Goal: Transaction & Acquisition: Purchase product/service

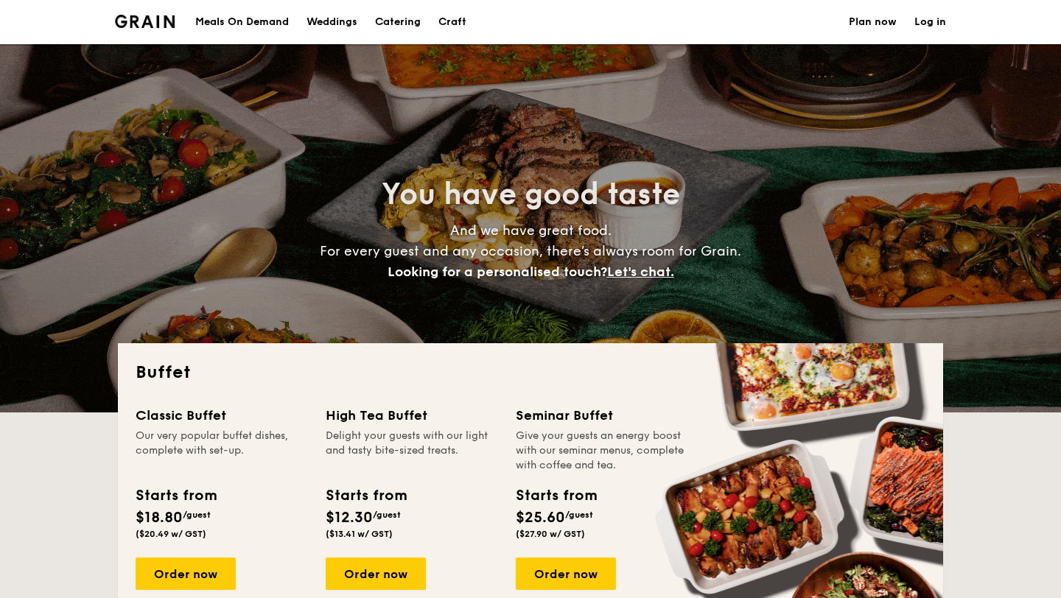
select select
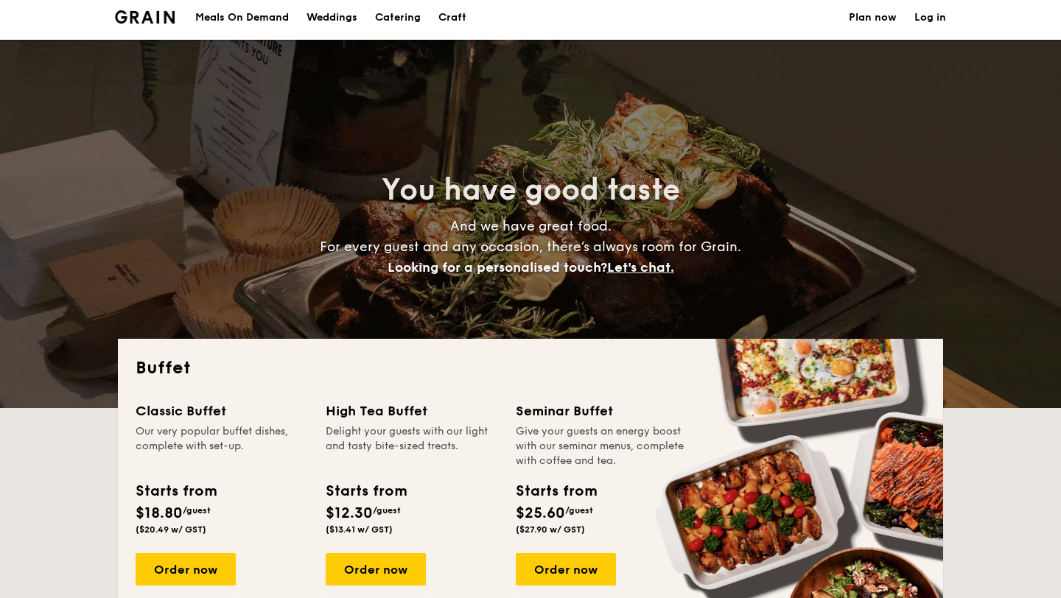
scroll to position [9, 0]
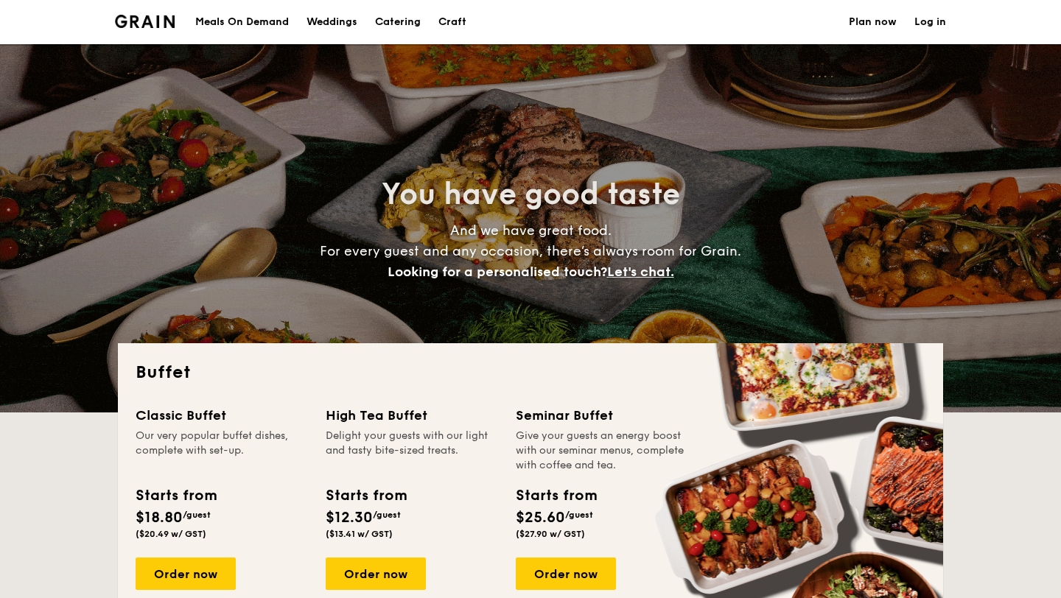
select select
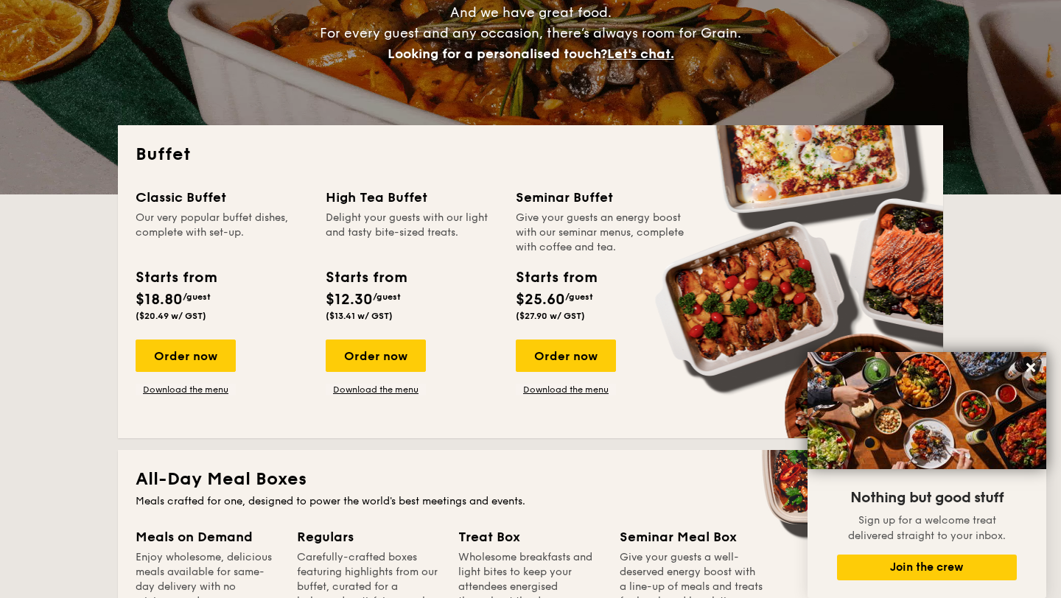
scroll to position [217, 0]
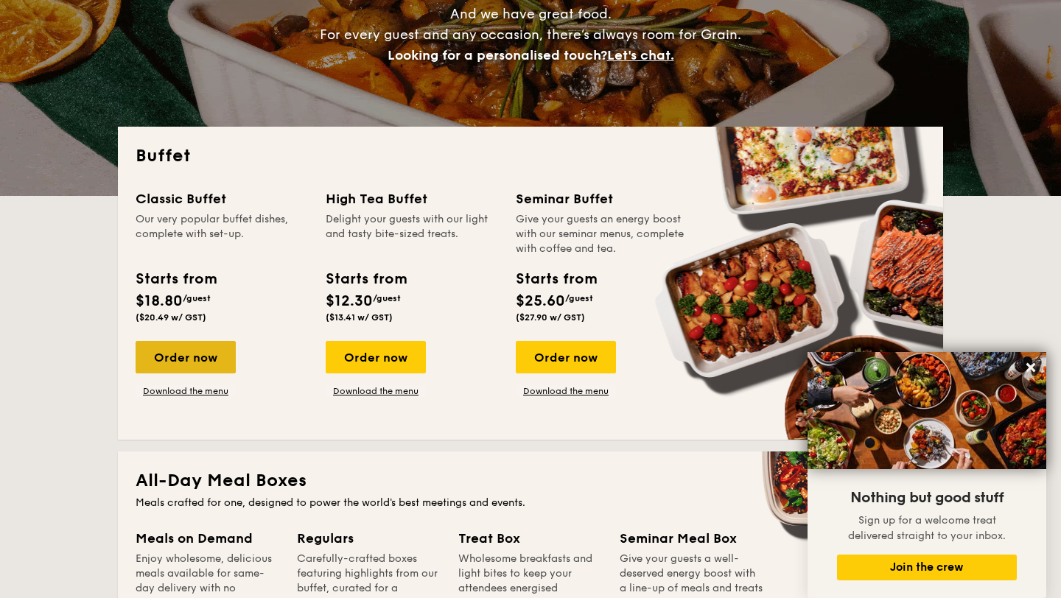
click at [210, 365] on div "Order now" at bounding box center [186, 357] width 100 height 32
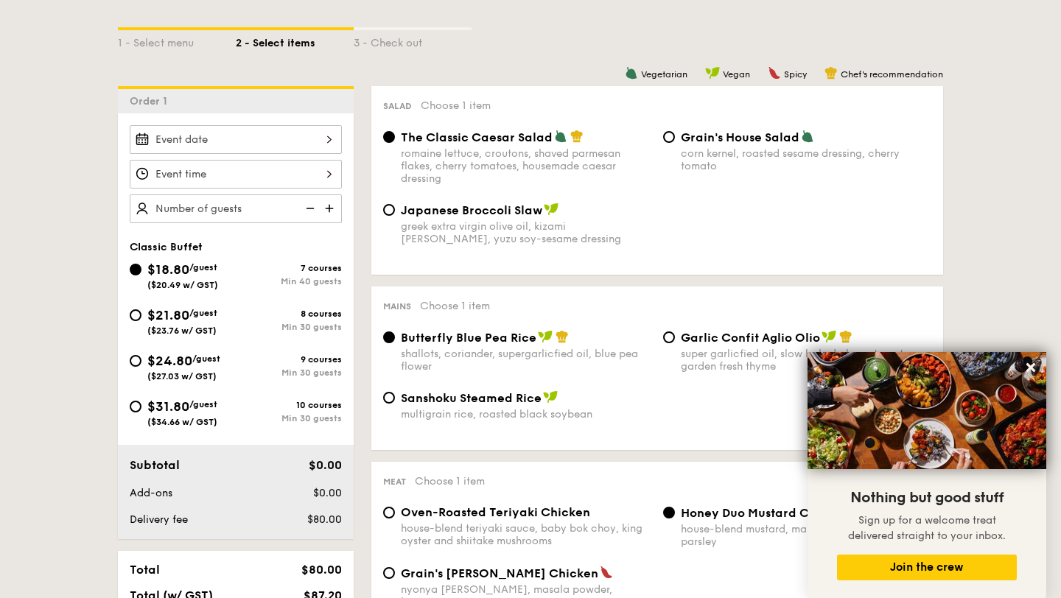
scroll to position [331, 0]
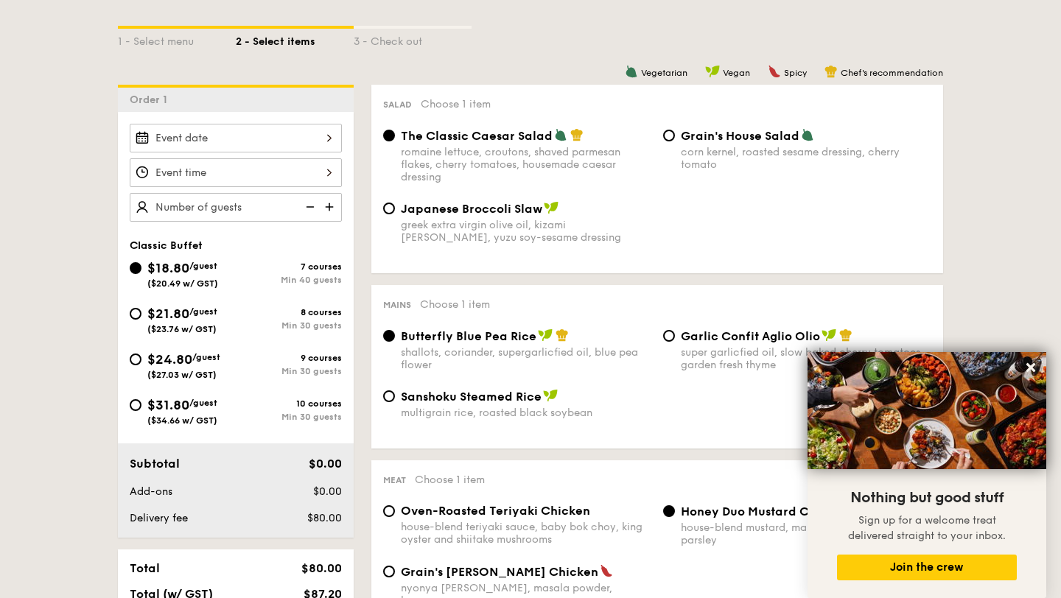
click at [141, 407] on div "$31.80 /guest ($34.66 w/ GST)" at bounding box center [183, 410] width 106 height 31
click at [141, 407] on input "$31.80 /guest ($34.66 w/ GST) 10 courses Min 30 guests" at bounding box center [136, 405] width 12 height 12
radio input "true"
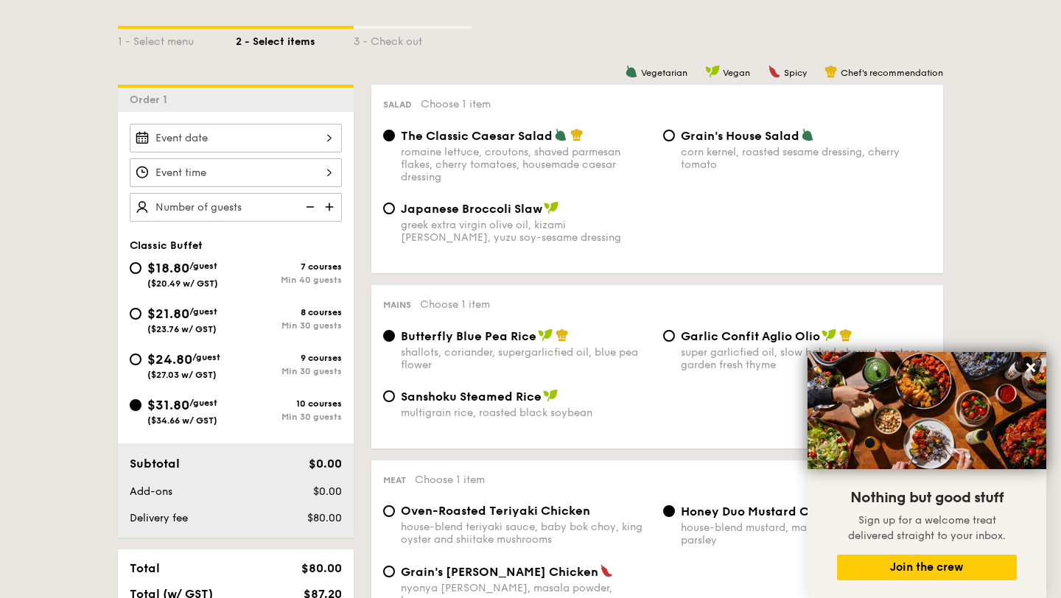
radio input "true"
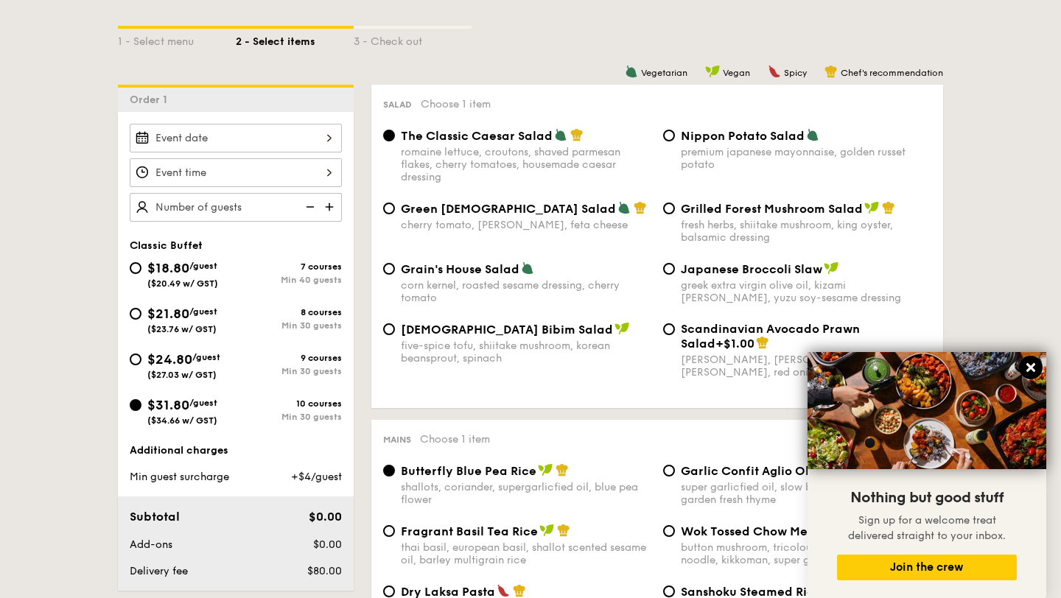
click at [1027, 359] on button at bounding box center [1031, 368] width 24 height 24
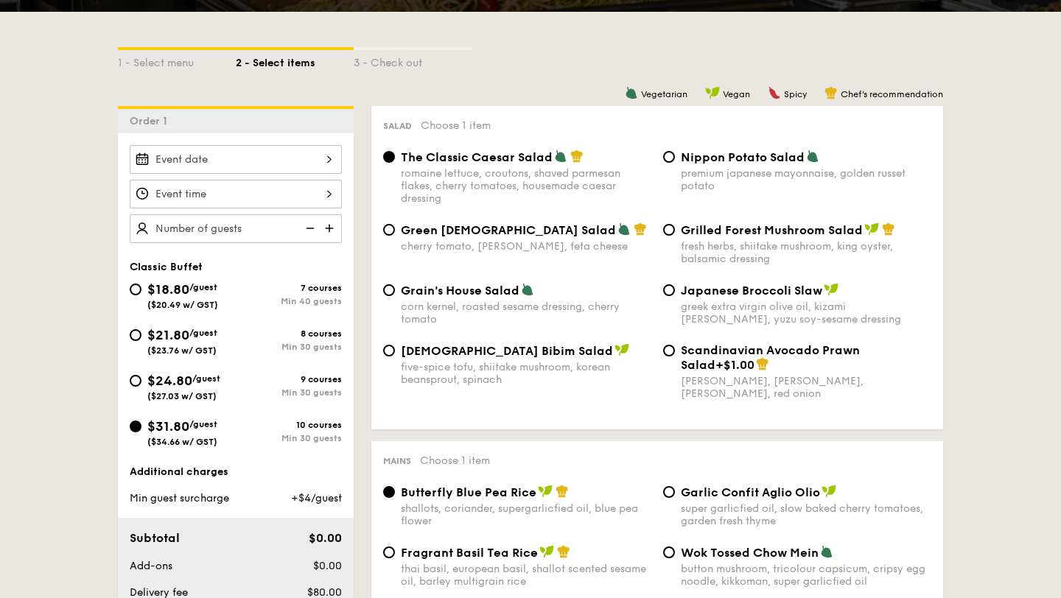
scroll to position [217, 0]
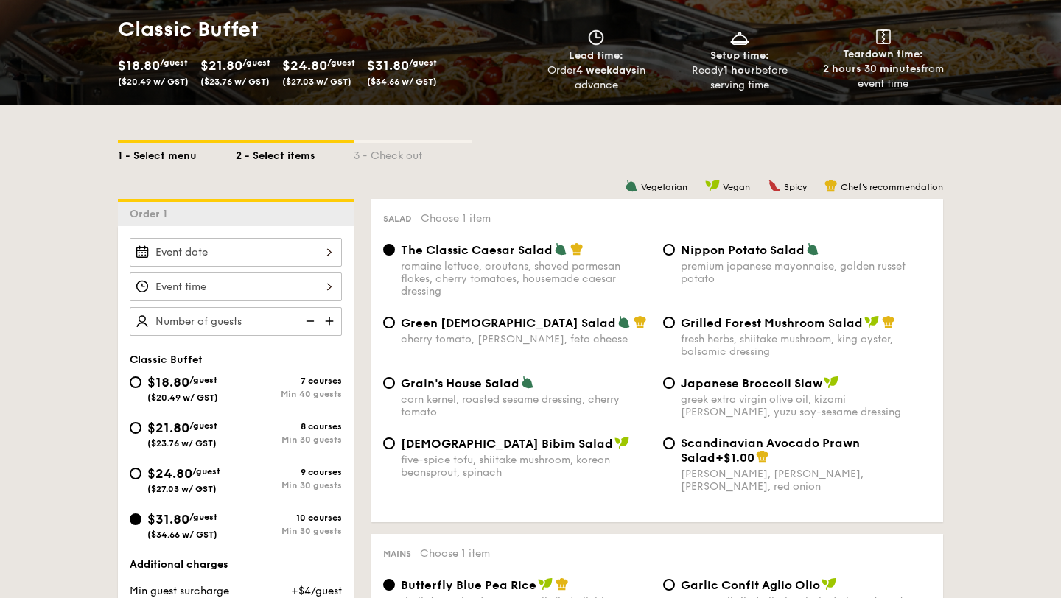
click at [175, 147] on div "1 - Select menu" at bounding box center [177, 153] width 118 height 21
select select
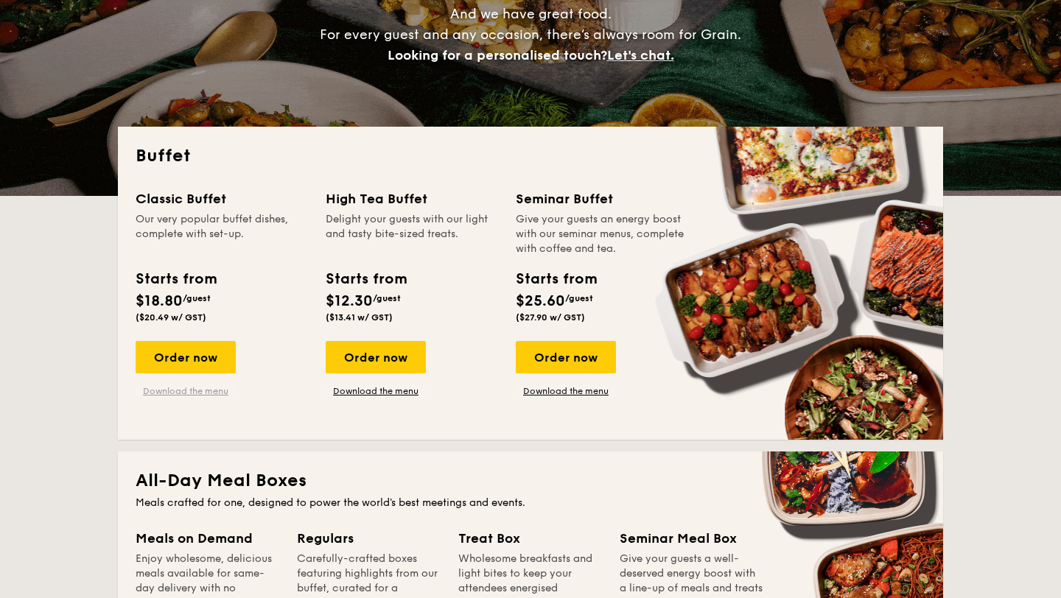
click at [183, 394] on link "Download the menu" at bounding box center [186, 391] width 100 height 12
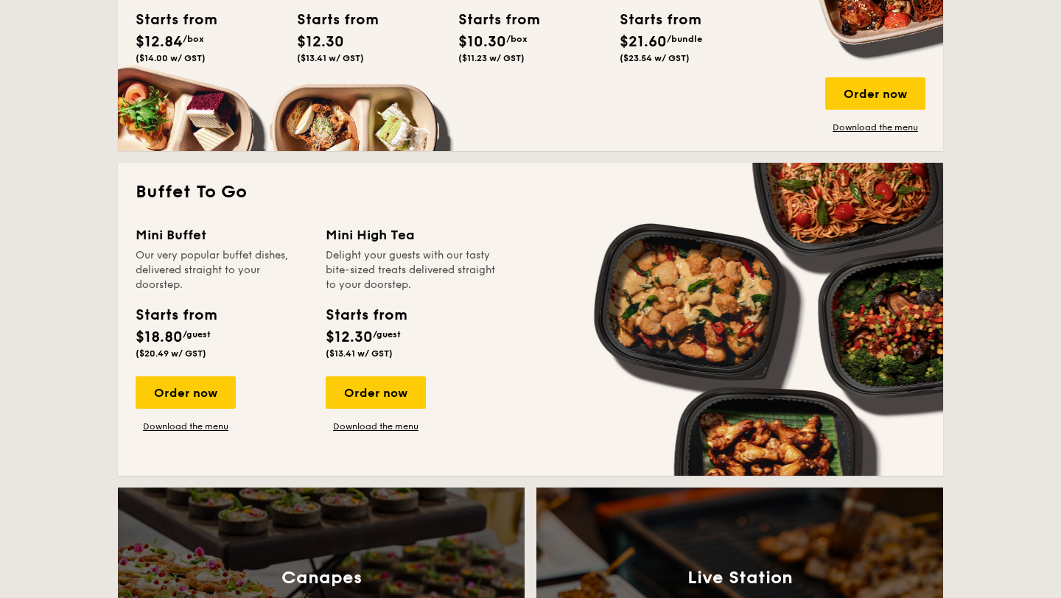
scroll to position [832, 0]
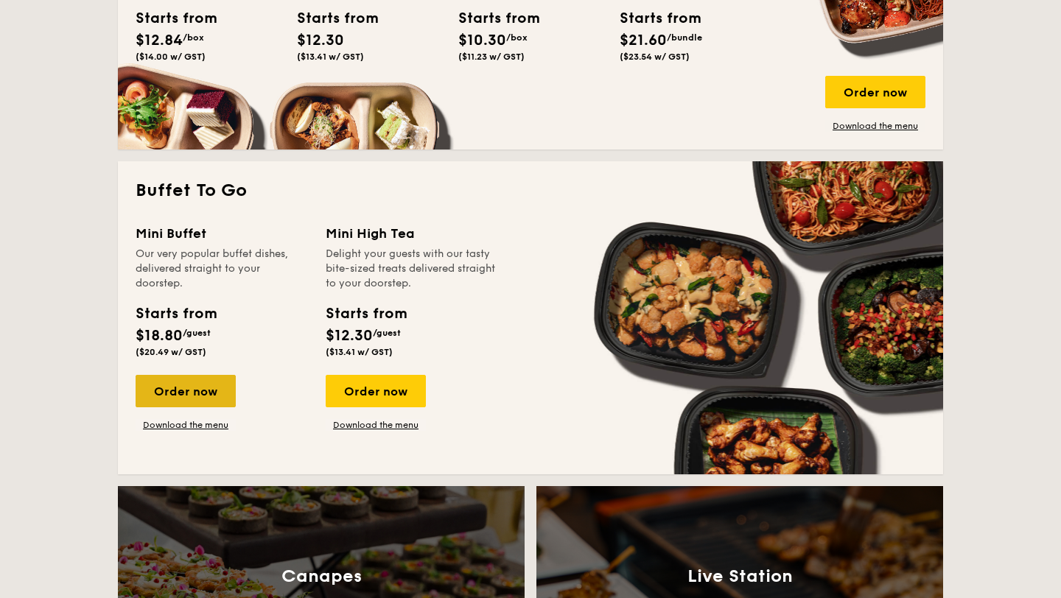
click at [206, 389] on div "Order now" at bounding box center [186, 391] width 100 height 32
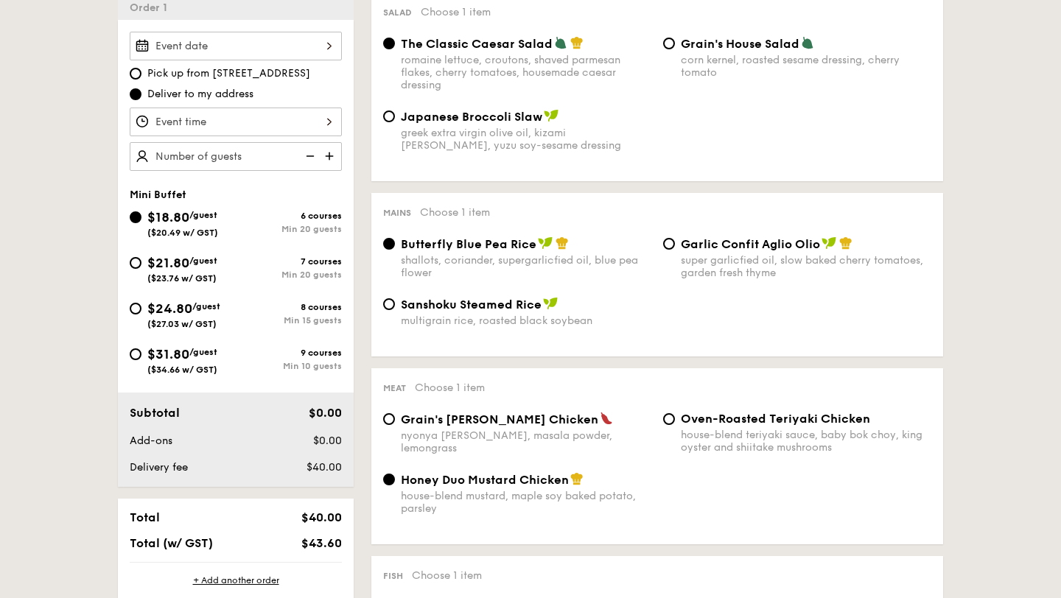
scroll to position [422, 0]
click at [260, 268] on div "7 courses Min 20 guests" at bounding box center [289, 269] width 106 height 24
click at [141, 268] on input "$21.80 /guest ($23.76 w/ GST) 7 courses Min 20 guests" at bounding box center [136, 264] width 12 height 12
radio input "true"
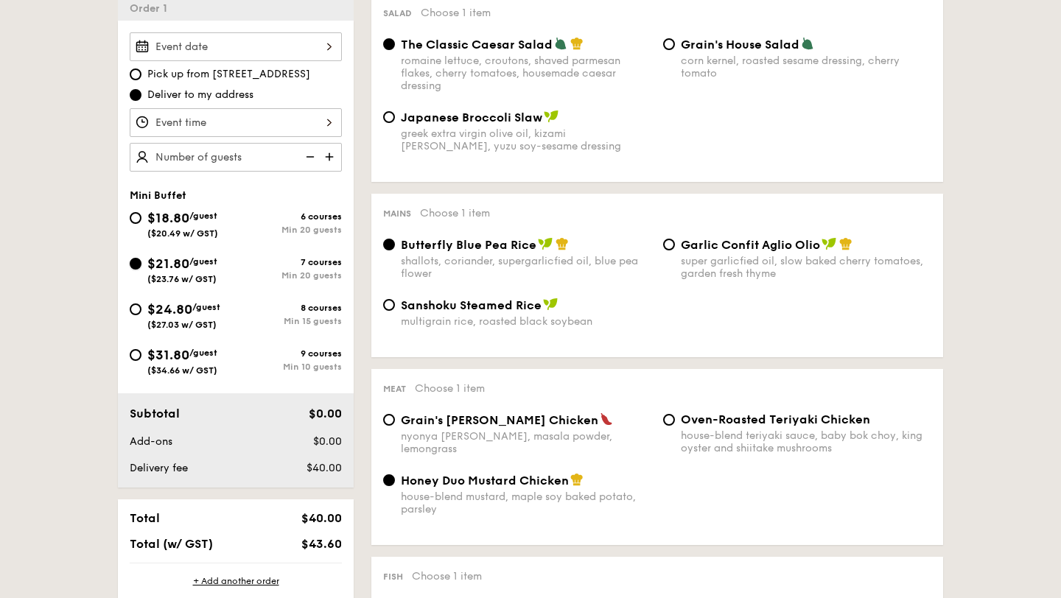
radio input "true"
radio input "false"
radio input "true"
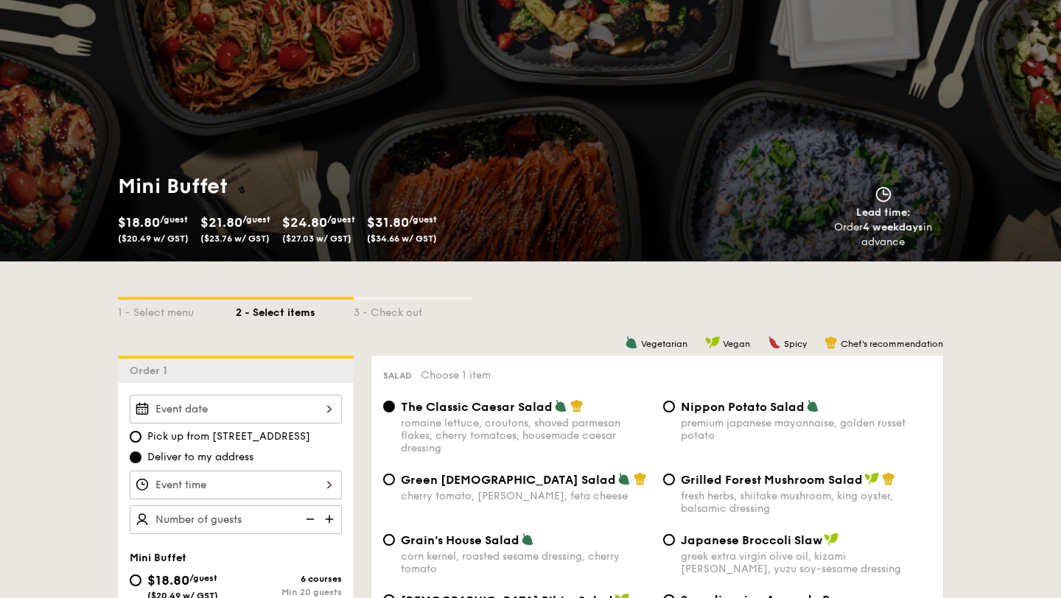
scroll to position [63, 0]
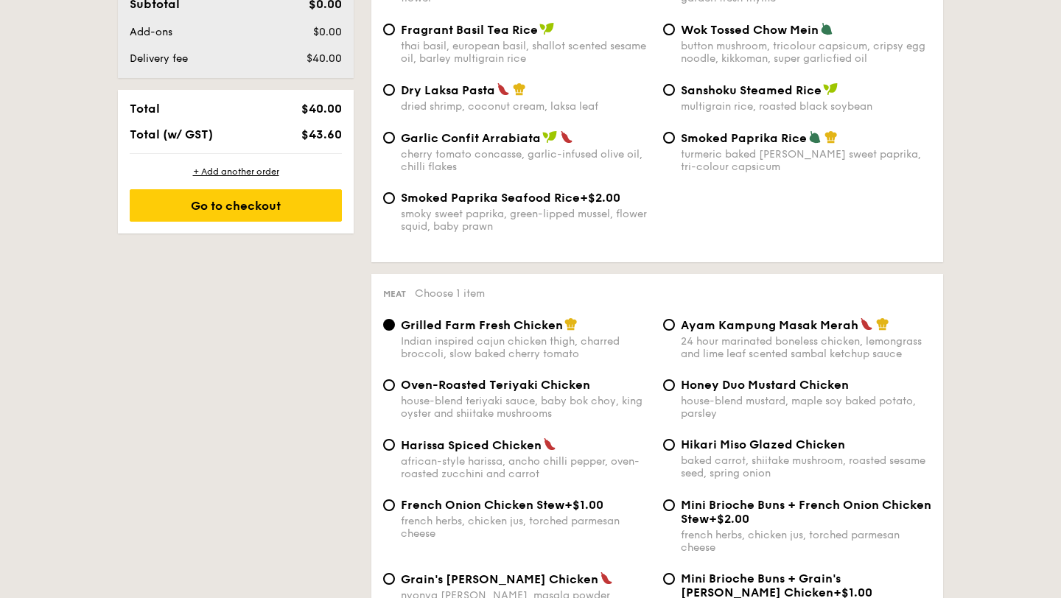
select select
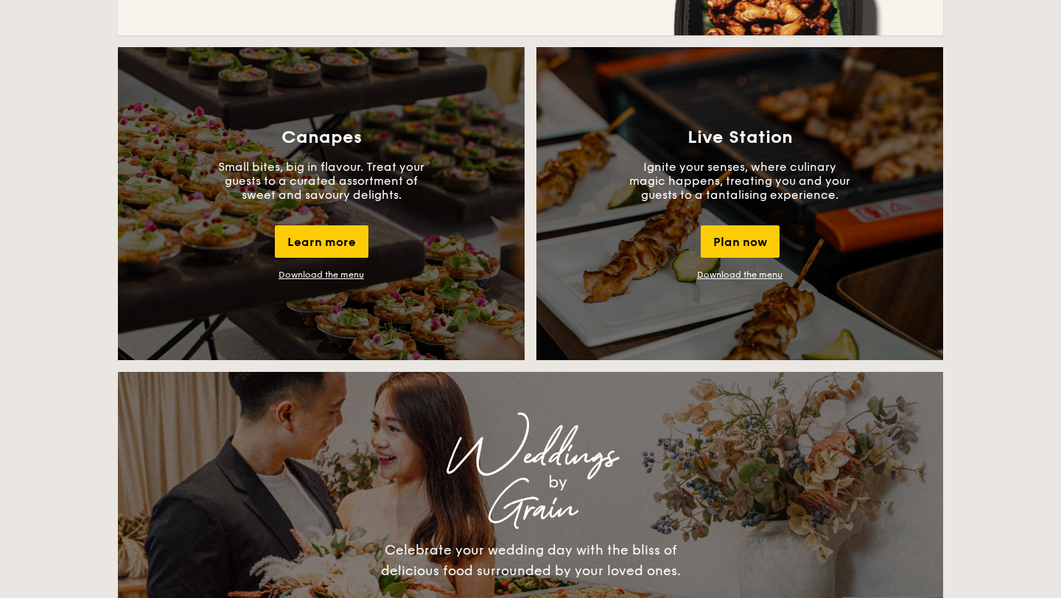
scroll to position [1253, 0]
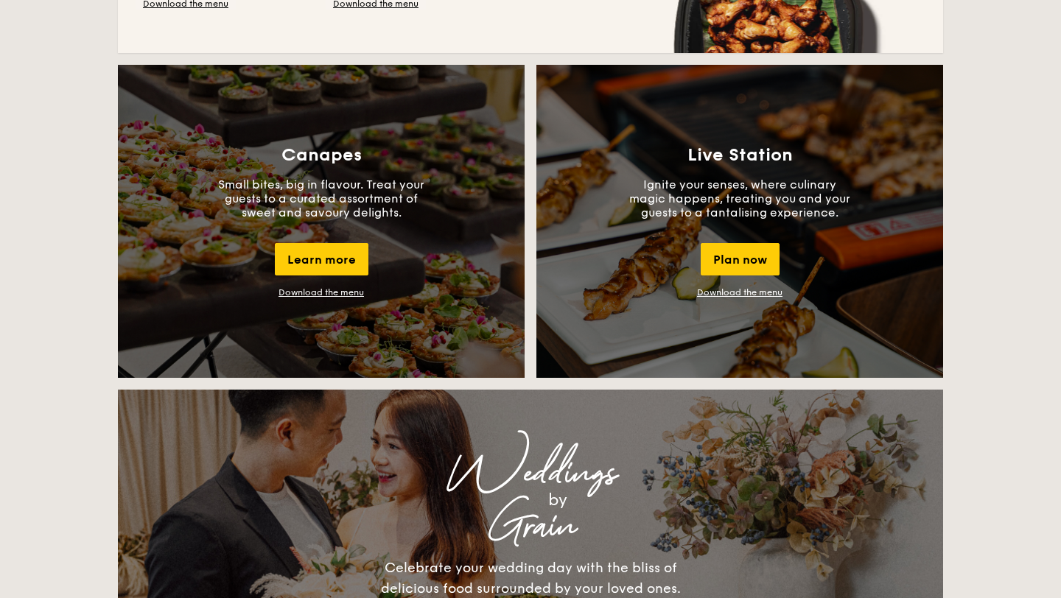
click at [314, 293] on link "Download the menu" at bounding box center [321, 292] width 85 height 10
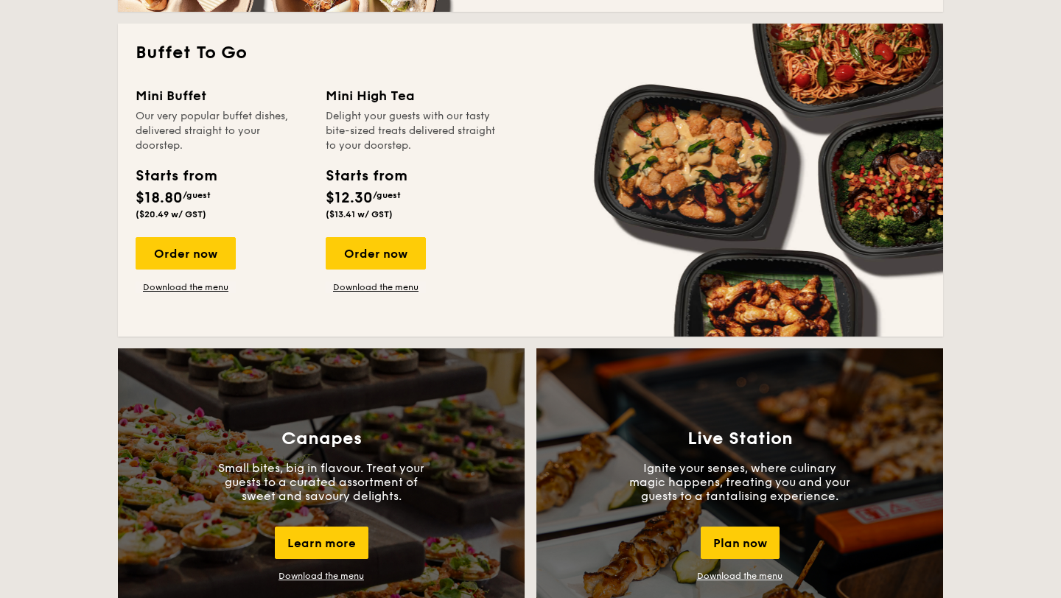
scroll to position [1189, 0]
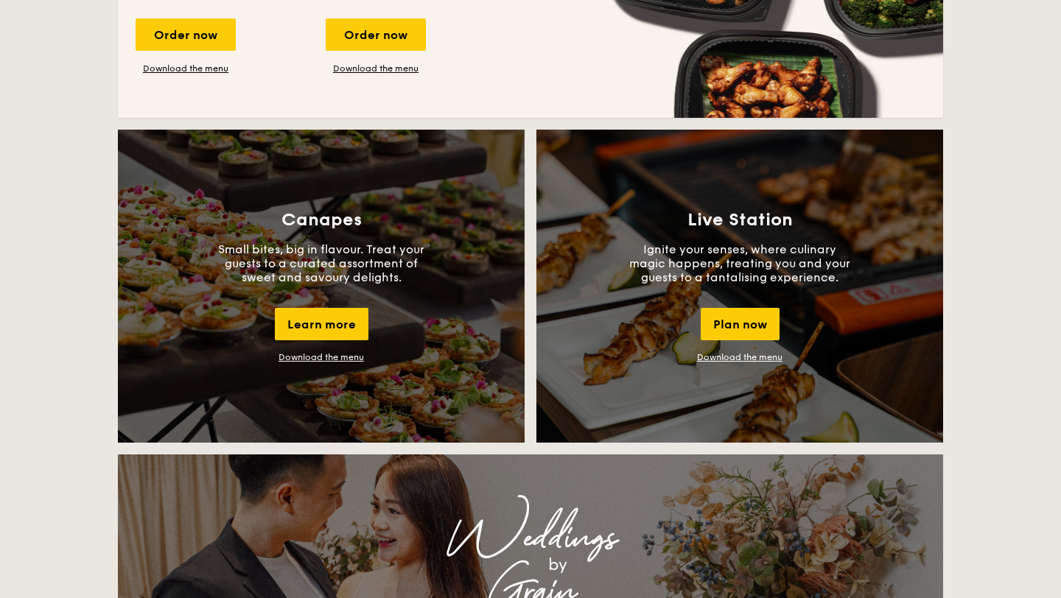
click at [743, 354] on link "Download the menu" at bounding box center [739, 357] width 85 height 10
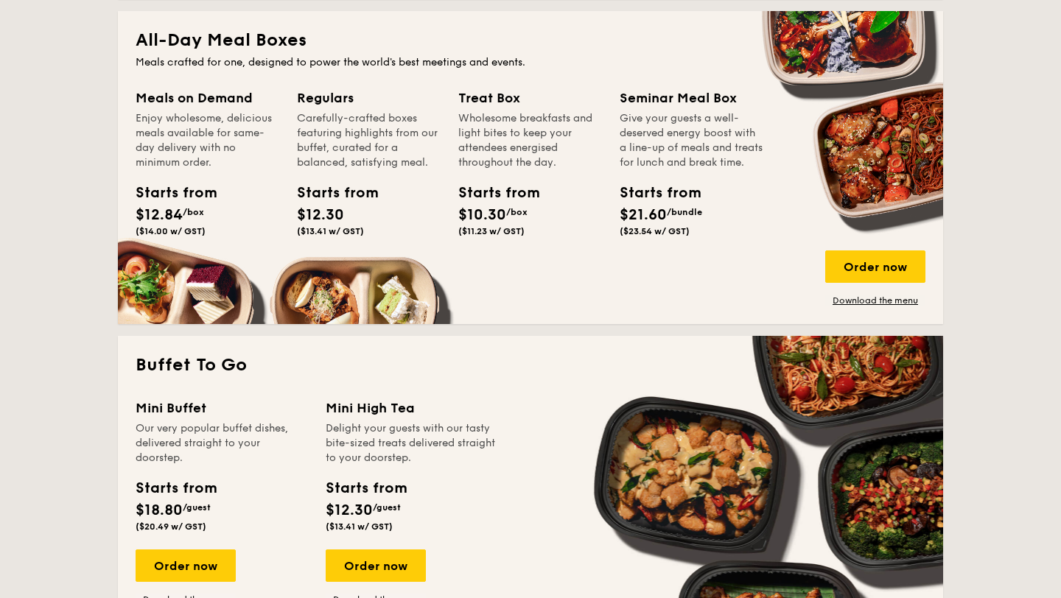
scroll to position [720, 0]
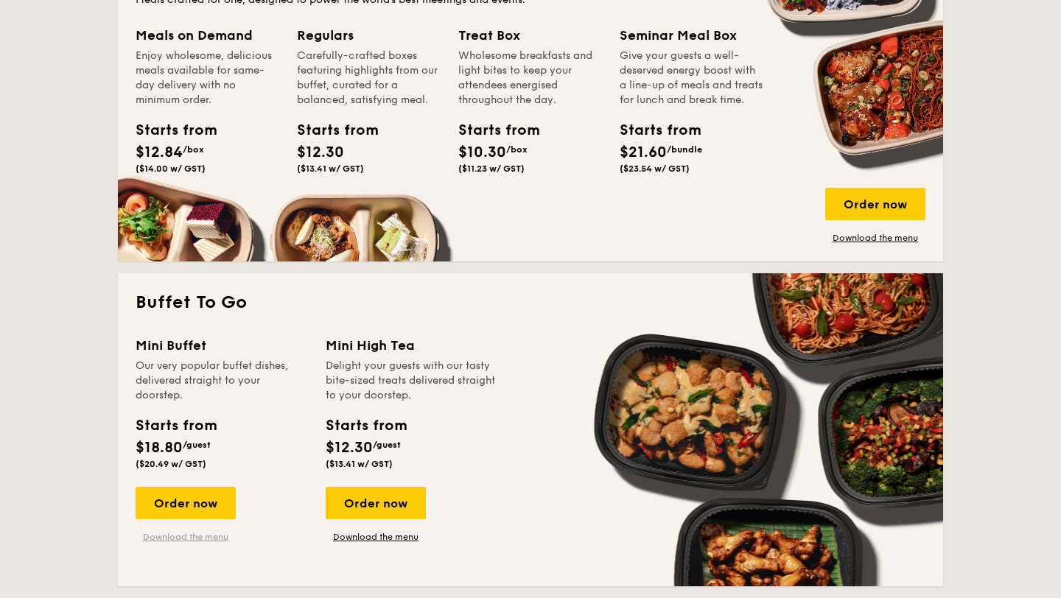
click at [183, 534] on link "Download the menu" at bounding box center [186, 537] width 100 height 12
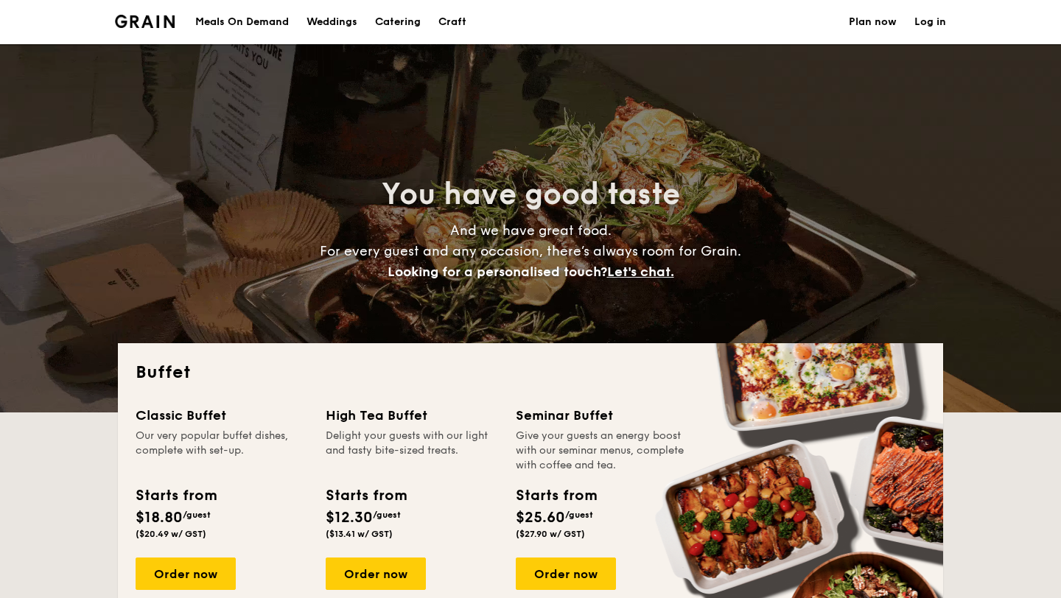
click at [332, 21] on div "Weddings" at bounding box center [332, 22] width 51 height 44
